Goal: Task Accomplishment & Management: Complete application form

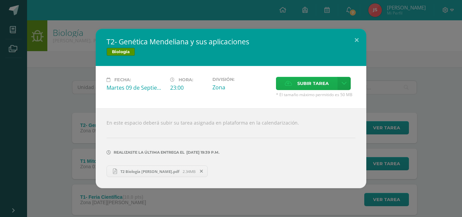
click at [303, 85] on span "Subir tarea" at bounding box center [312, 83] width 31 height 13
click at [0, 0] on input "Subir tarea" at bounding box center [0, 0] width 0 height 0
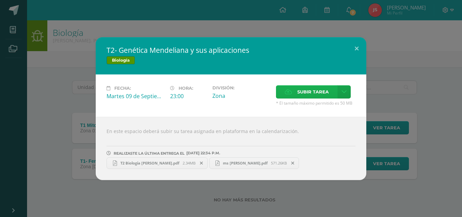
click at [308, 94] on span "Subir tarea" at bounding box center [312, 92] width 31 height 13
click at [0, 0] on input "Subir tarea" at bounding box center [0, 0] width 0 height 0
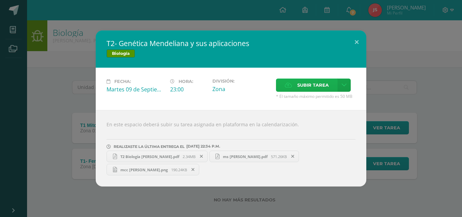
click at [307, 85] on span "Subir tarea" at bounding box center [312, 85] width 31 height 13
click at [0, 0] on input "Subir tarea" at bounding box center [0, 0] width 0 height 0
click at [307, 90] on span "Subir tarea" at bounding box center [312, 85] width 31 height 13
click at [0, 0] on input "Subir tarea" at bounding box center [0, 0] width 0 height 0
click at [154, 170] on span "mcc [PERSON_NAME].png" at bounding box center [144, 169] width 54 height 5
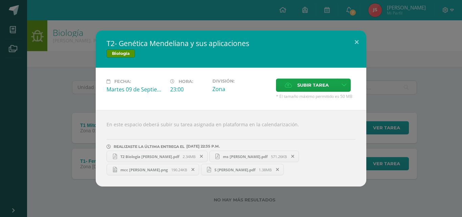
click at [383, 160] on div "T2- Genética Mendeliana y sus aplicaciones Biología Fecha: Martes 09 de Septiem…" at bounding box center [231, 108] width 456 height 156
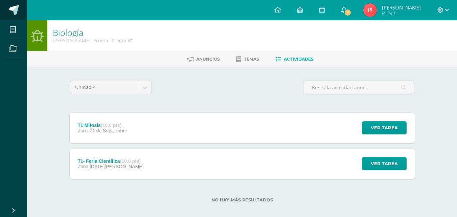
click at [20, 6] on link at bounding box center [13, 10] width 27 height 20
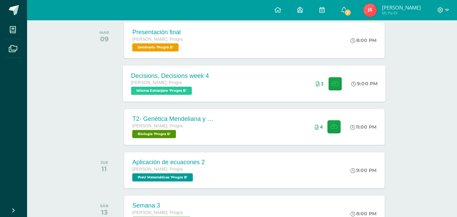
scroll to position [130, 0]
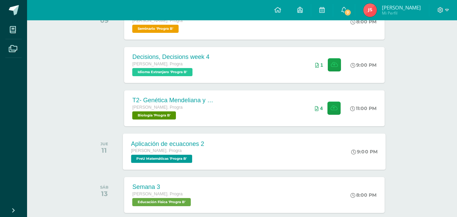
click at [231, 148] on div "Aplicación de ecuacones 2 Quinto Bach. Progra PreU Matemáticas 'Progra B' 9:00 …" at bounding box center [254, 151] width 263 height 36
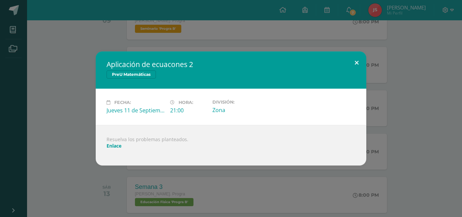
click at [357, 62] on button at bounding box center [356, 62] width 19 height 23
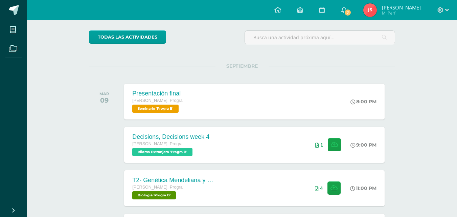
scroll to position [50, 0]
